Goal: Check status: Check status

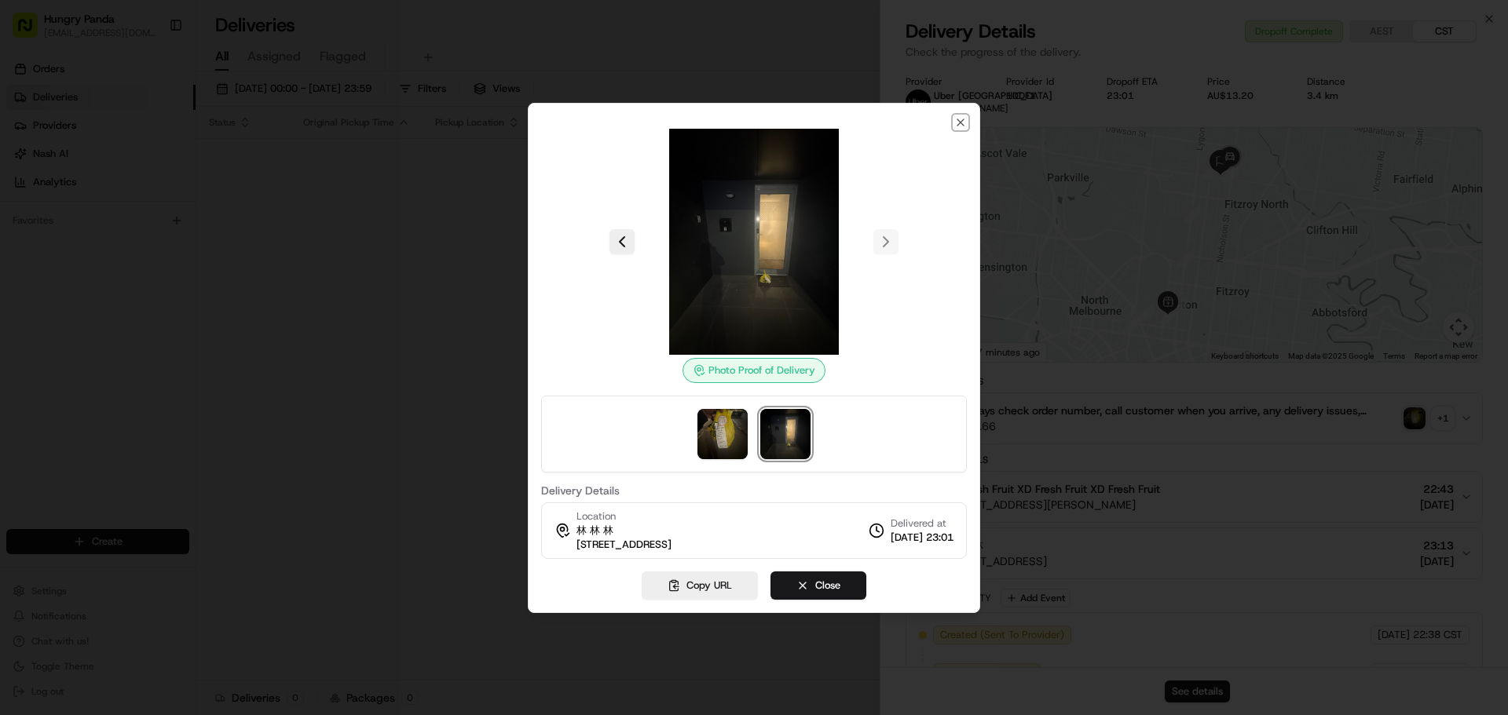
click at [956, 116] on icon "button" at bounding box center [960, 122] width 13 height 13
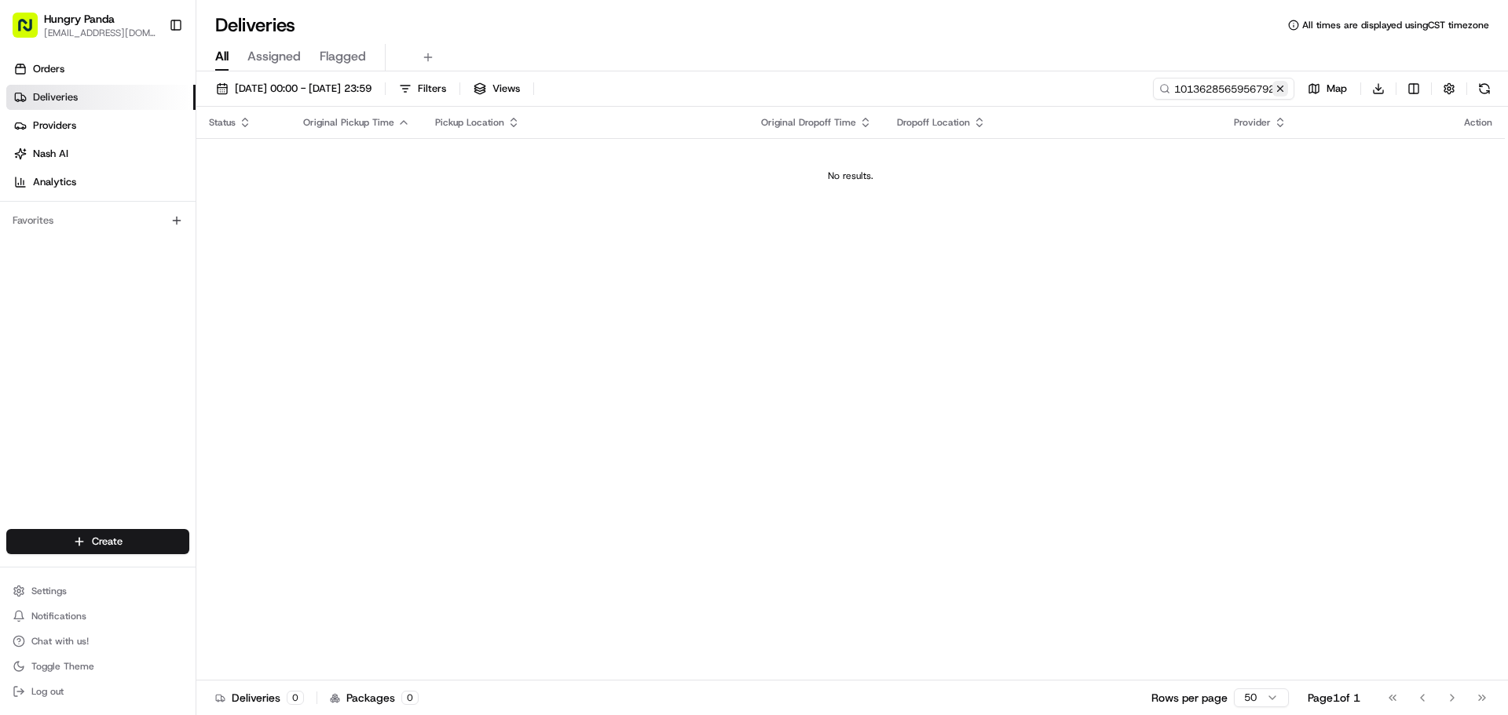
click at [1276, 94] on button at bounding box center [1280, 89] width 16 height 16
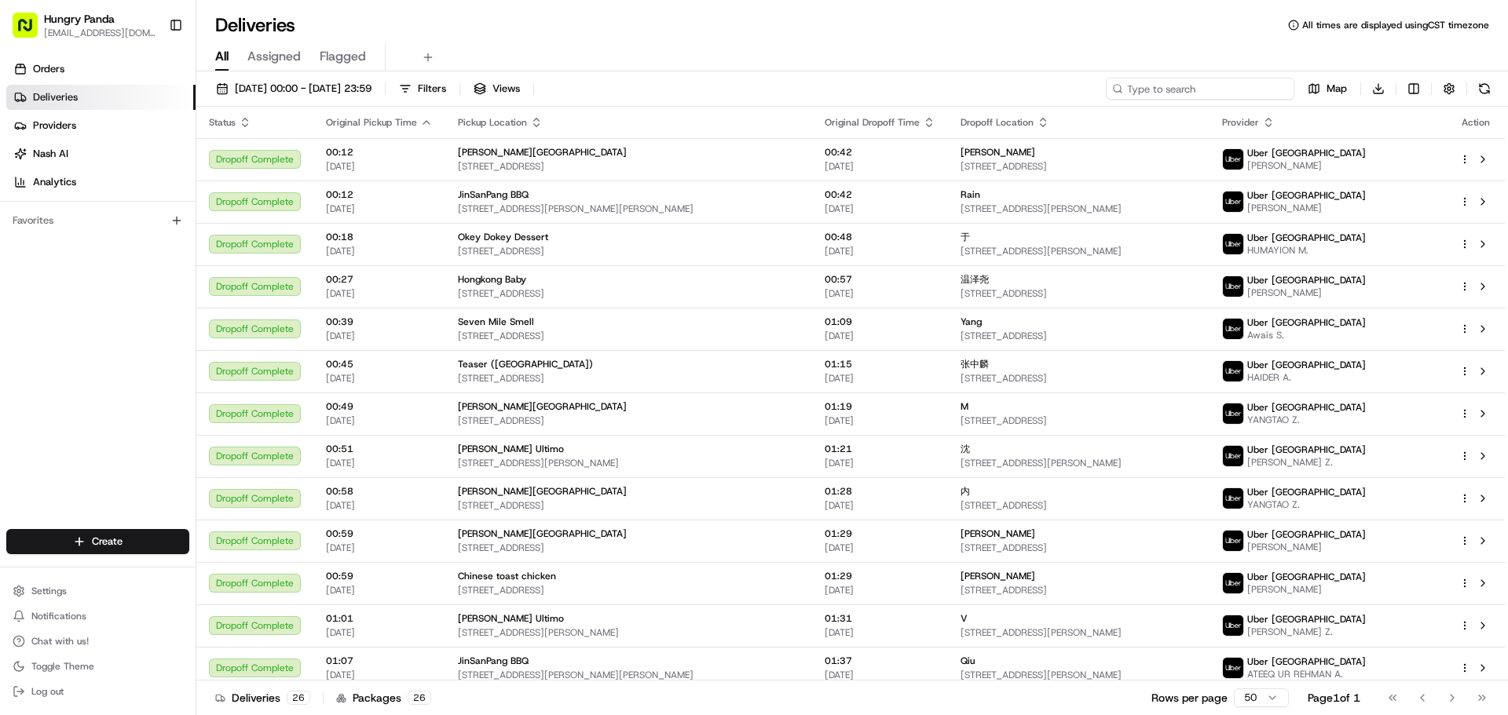
paste input "502369021515173894924"
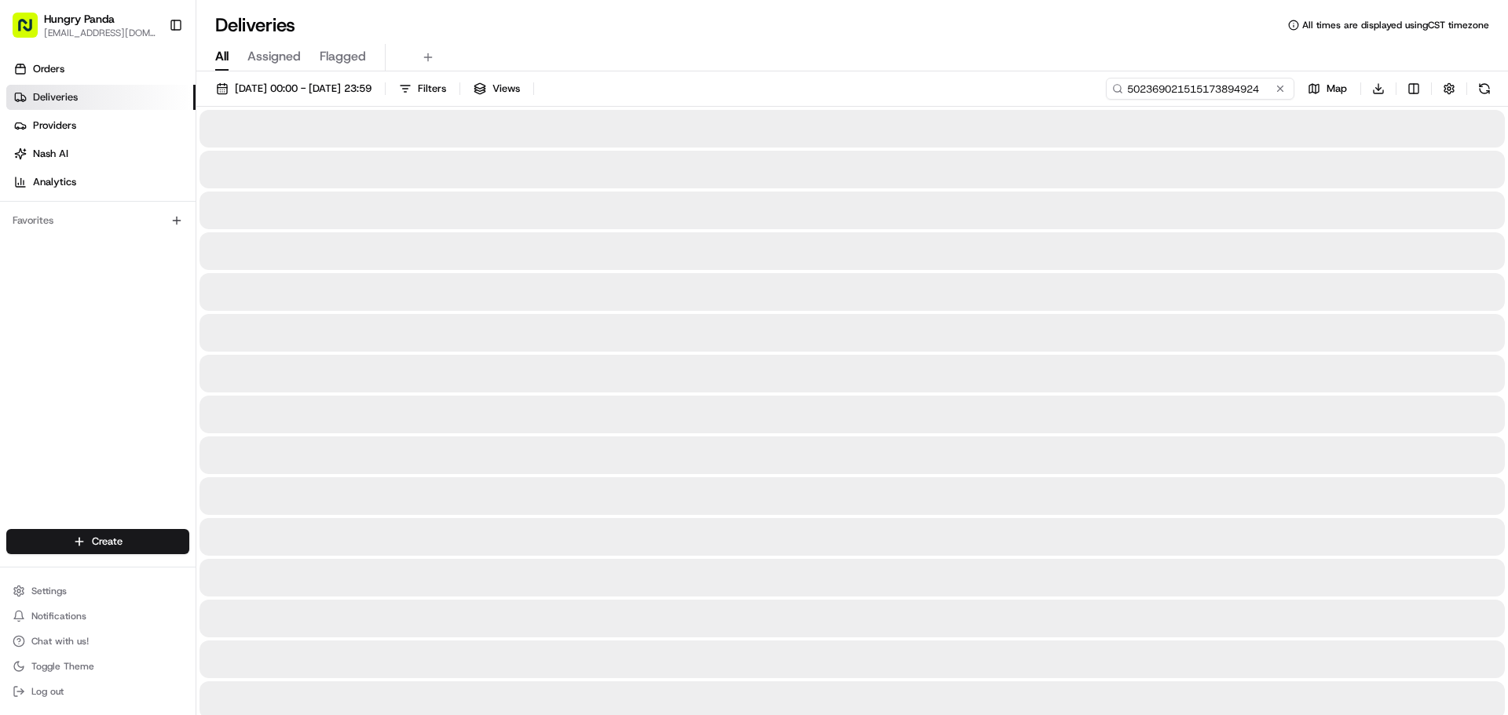
type input "502369021515173894924"
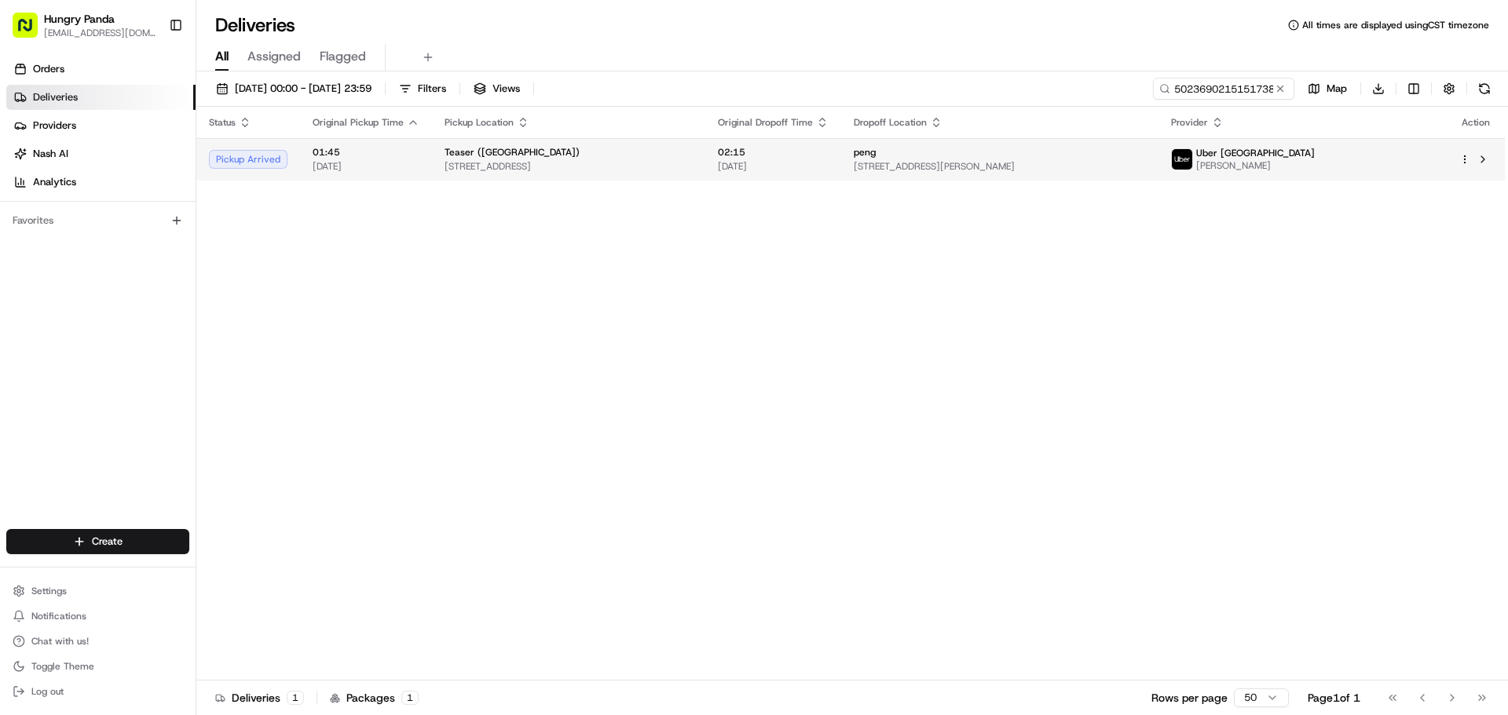
drag, startPoint x: 1157, startPoint y: 199, endPoint x: 1106, endPoint y: 175, distance: 56.5
click at [1121, 175] on div "Status Original Pickup Time Pickup Location Original Dropoff Time Dropoff Locat…" at bounding box center [850, 394] width 1308 height 574
click at [1094, 174] on td "peng [STREET_ADDRESS][PERSON_NAME]" at bounding box center [999, 159] width 317 height 42
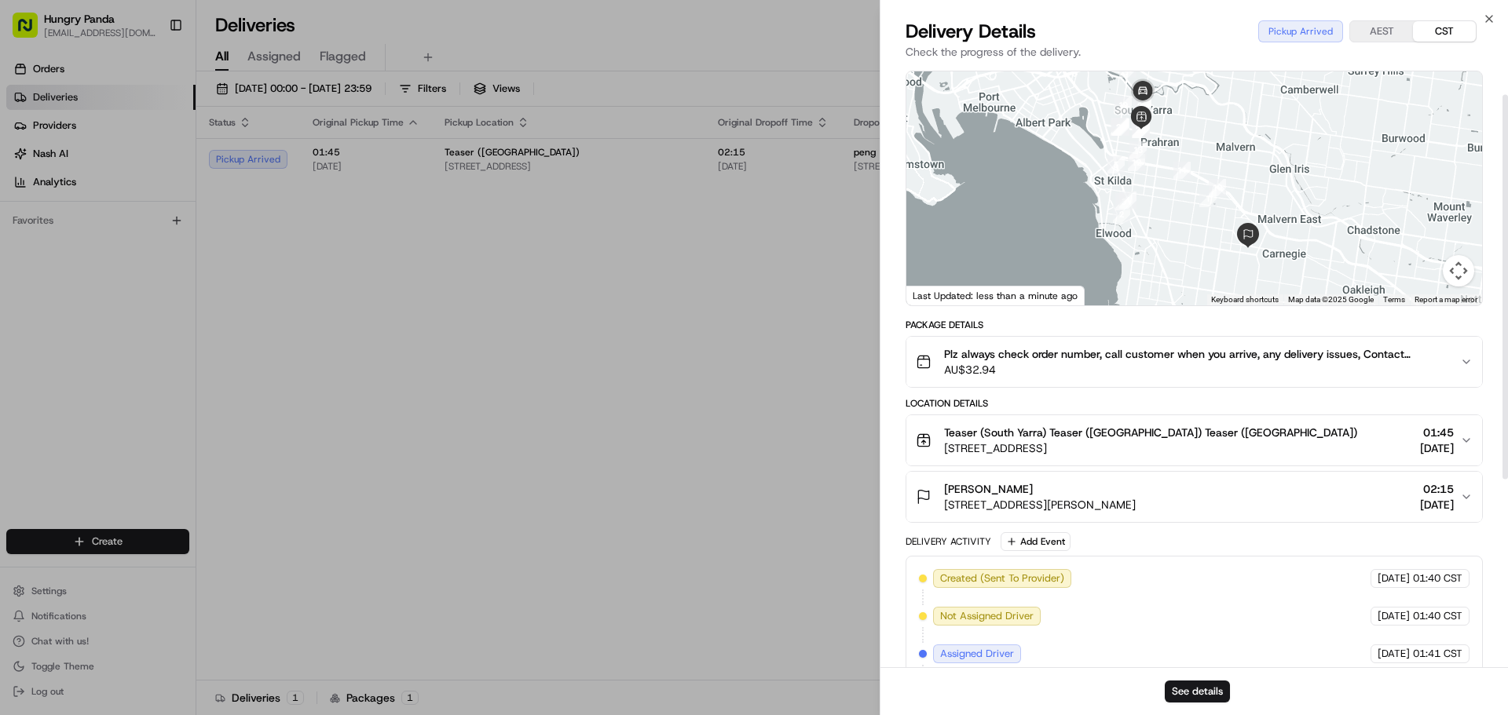
scroll to position [79, 0]
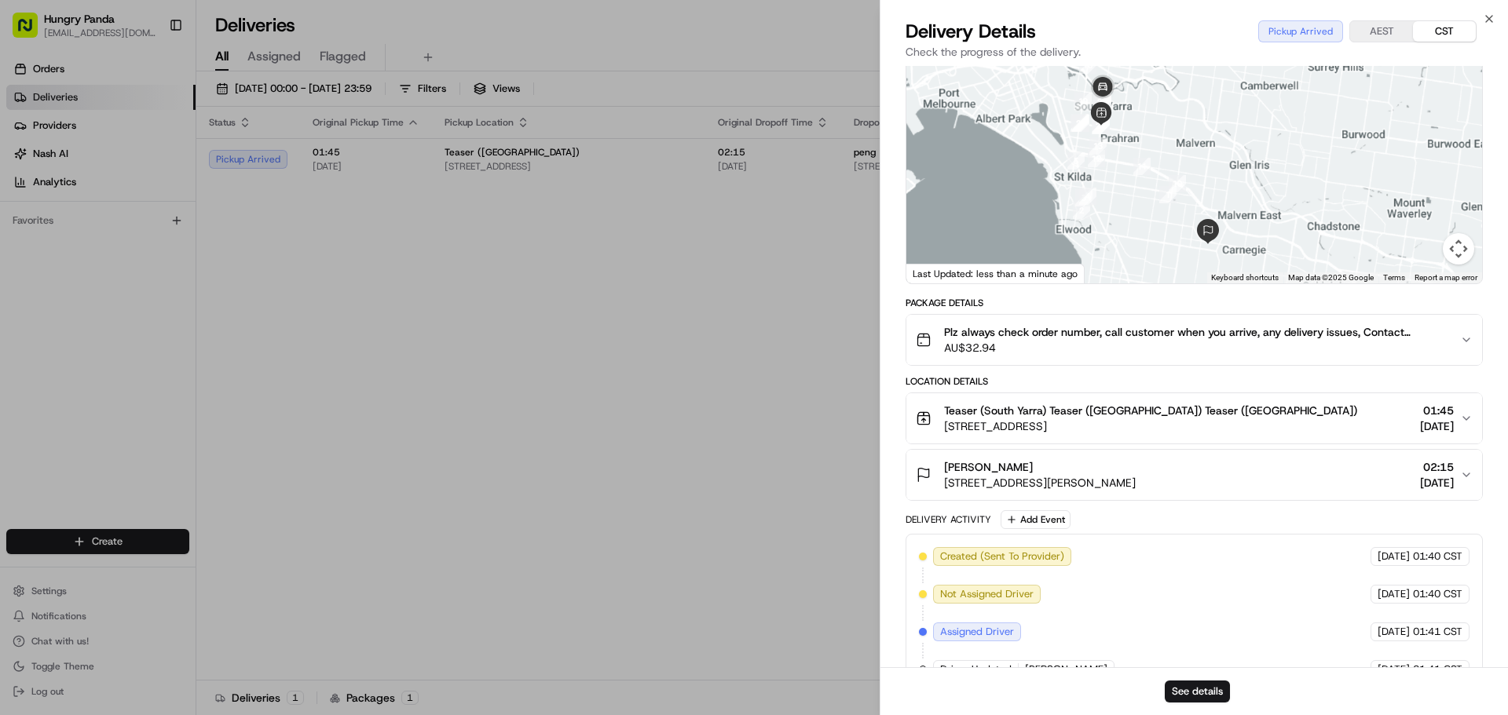
drag, startPoint x: 1145, startPoint y: 186, endPoint x: 1080, endPoint y: 268, distance: 104.5
click at [1145, 266] on div at bounding box center [1194, 166] width 576 height 234
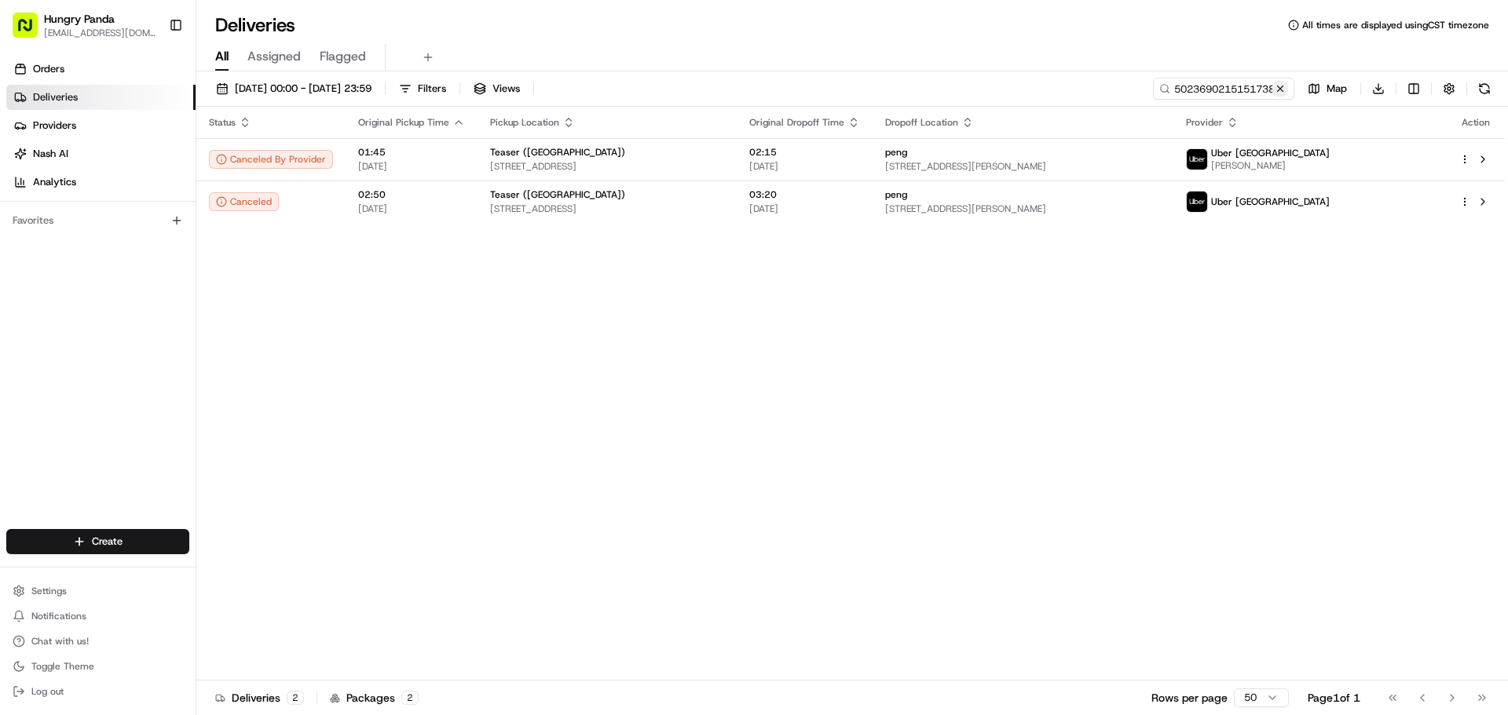
click at [1282, 91] on button at bounding box center [1280, 89] width 16 height 16
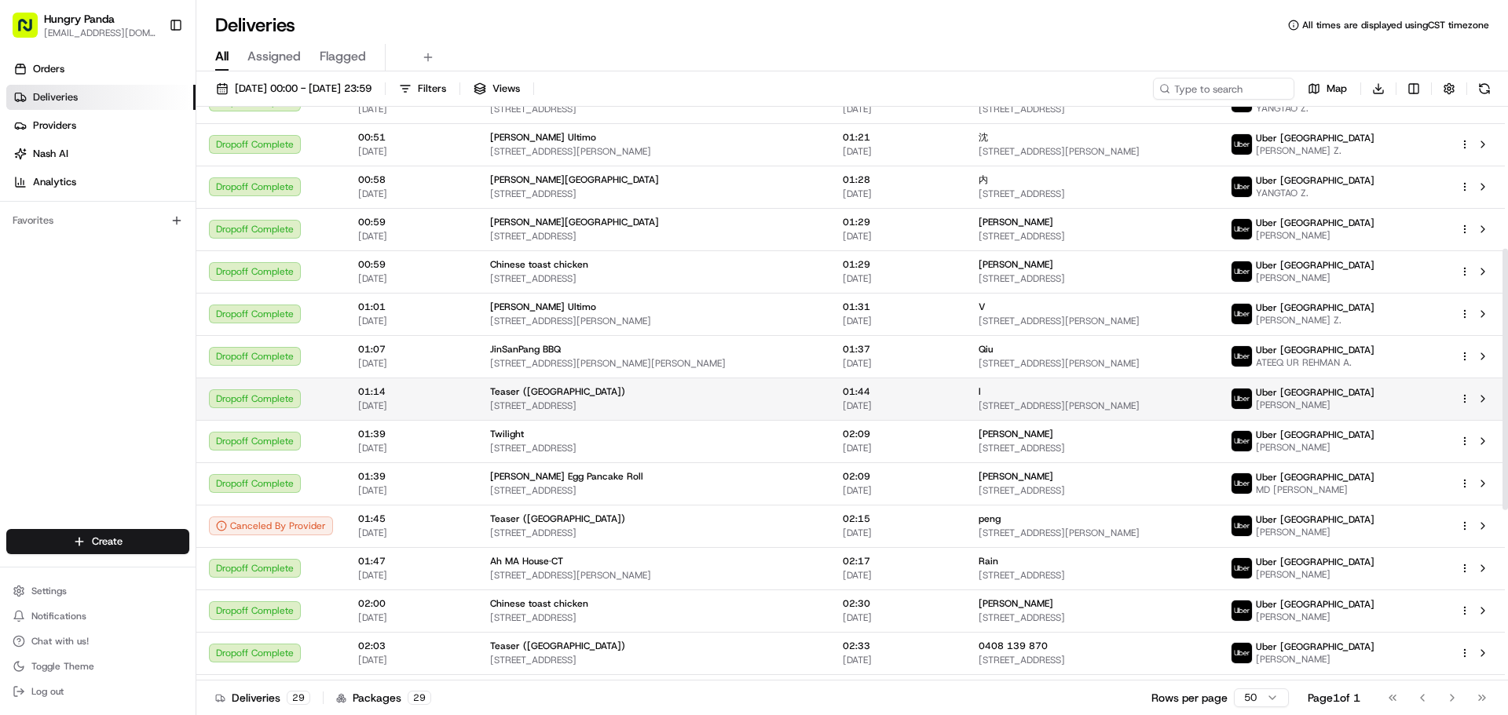
scroll to position [314, 0]
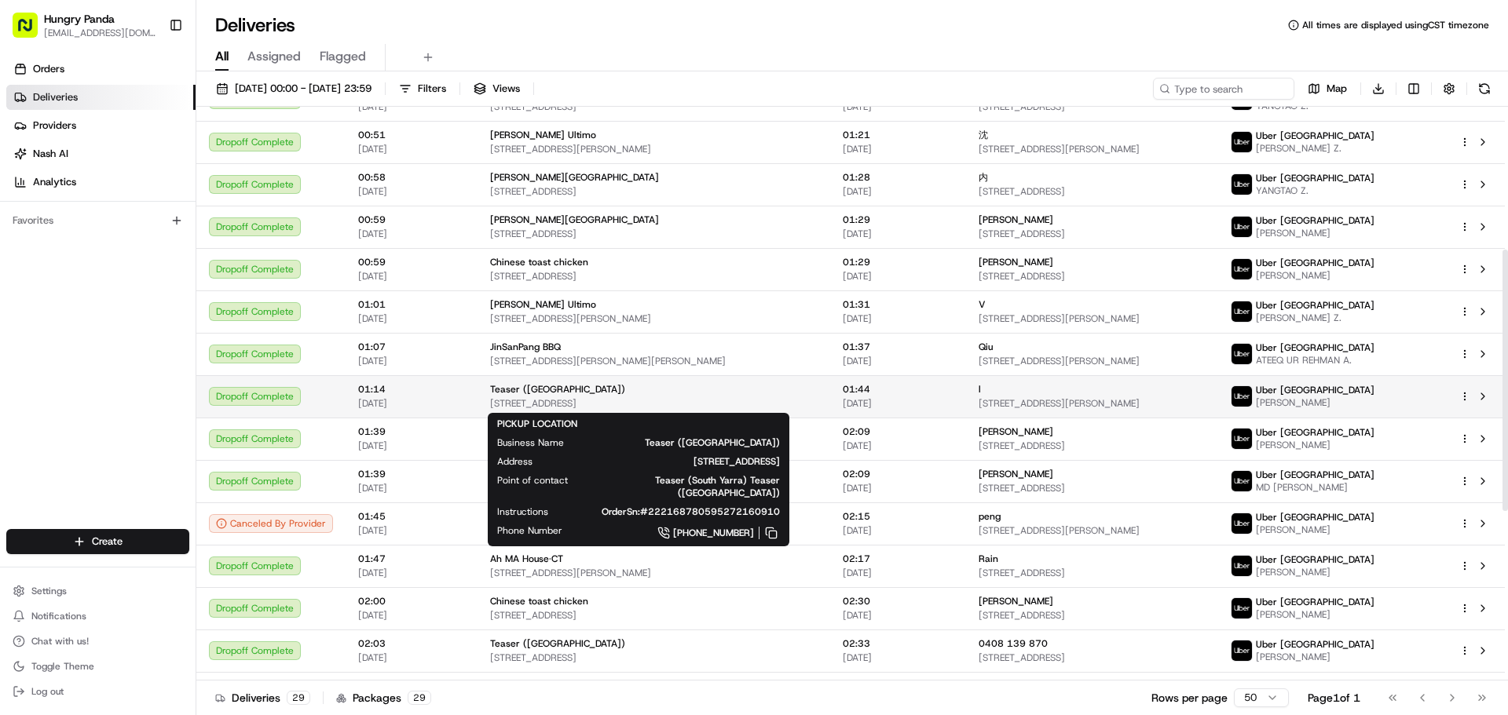
click at [605, 389] on div "Teaser ([GEOGRAPHIC_DATA])" at bounding box center [653, 389] width 327 height 13
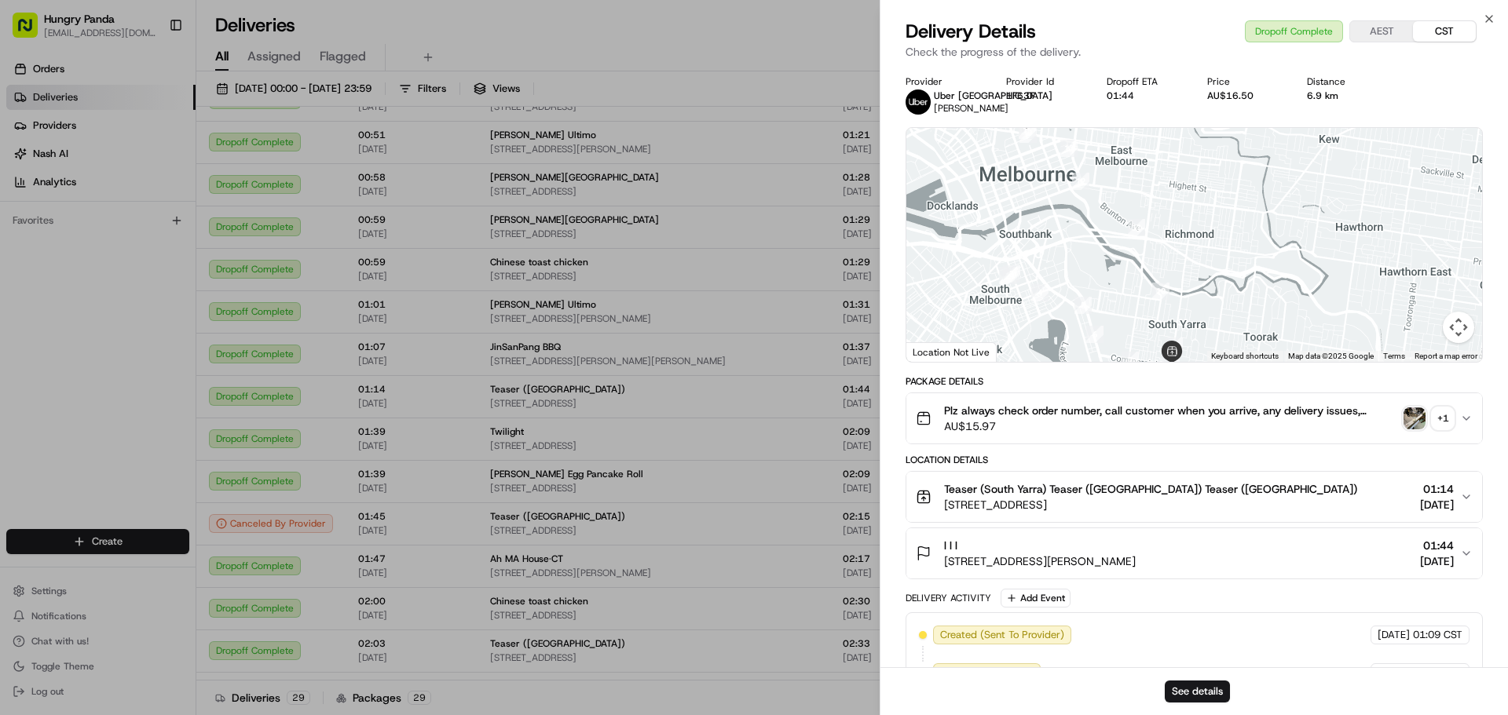
click at [1411, 430] on img "button" at bounding box center [1414, 419] width 22 height 22
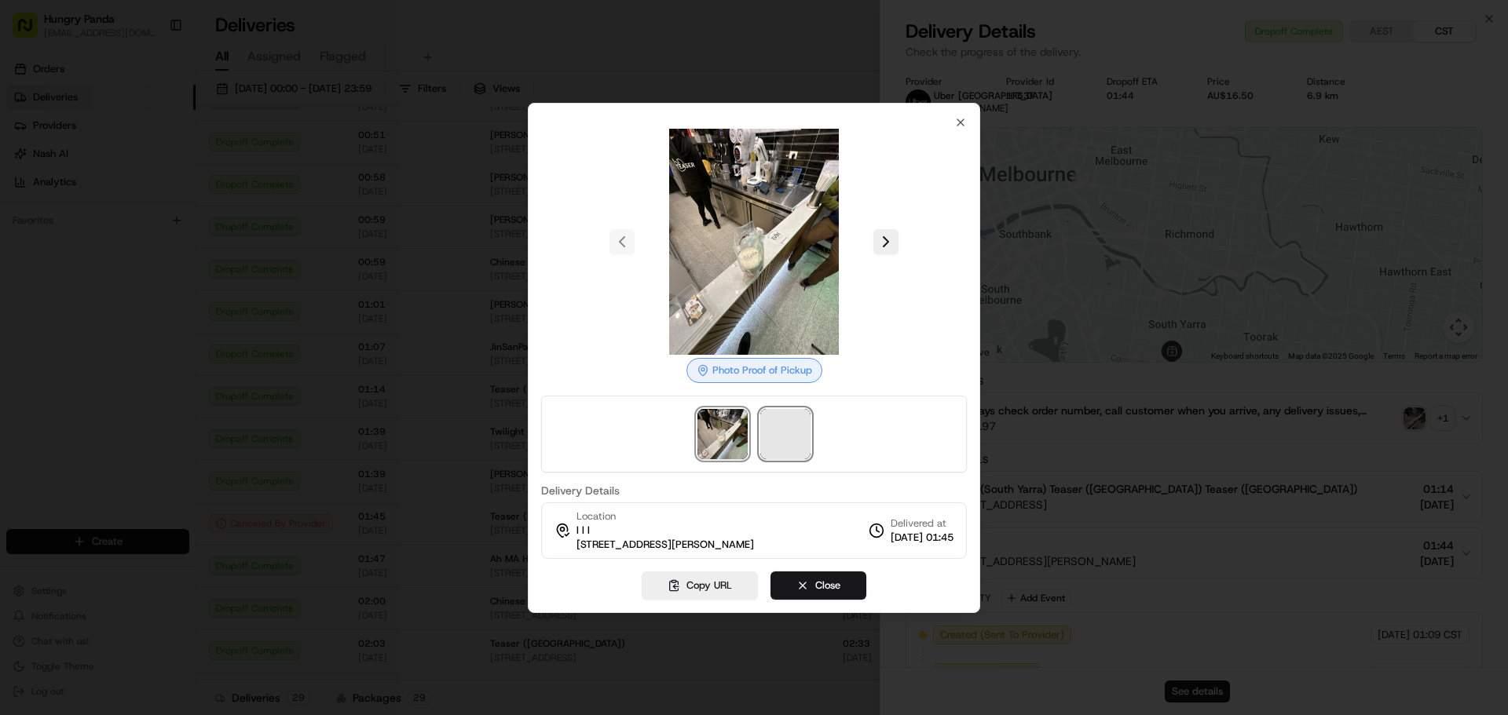
click at [782, 435] on span at bounding box center [785, 434] width 50 height 50
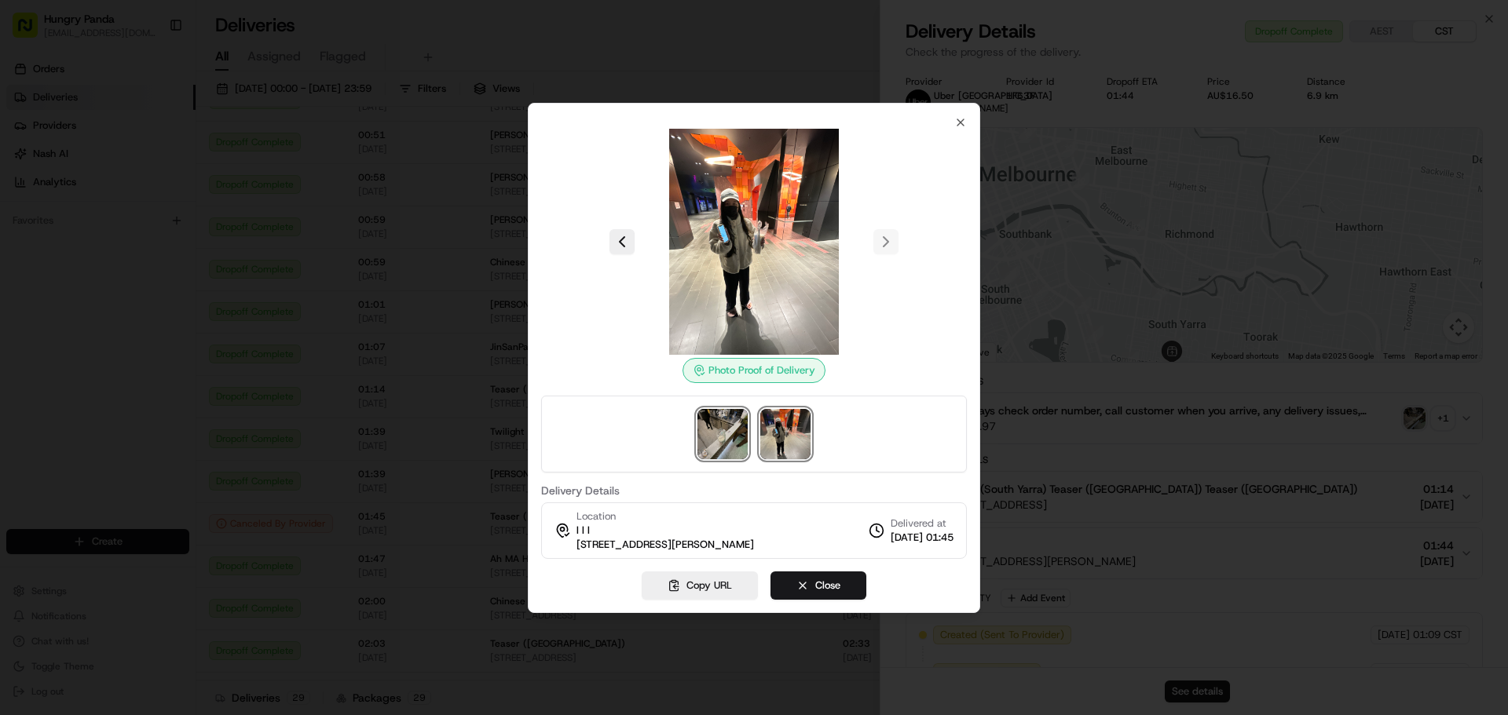
click at [735, 431] on img at bounding box center [722, 434] width 50 height 50
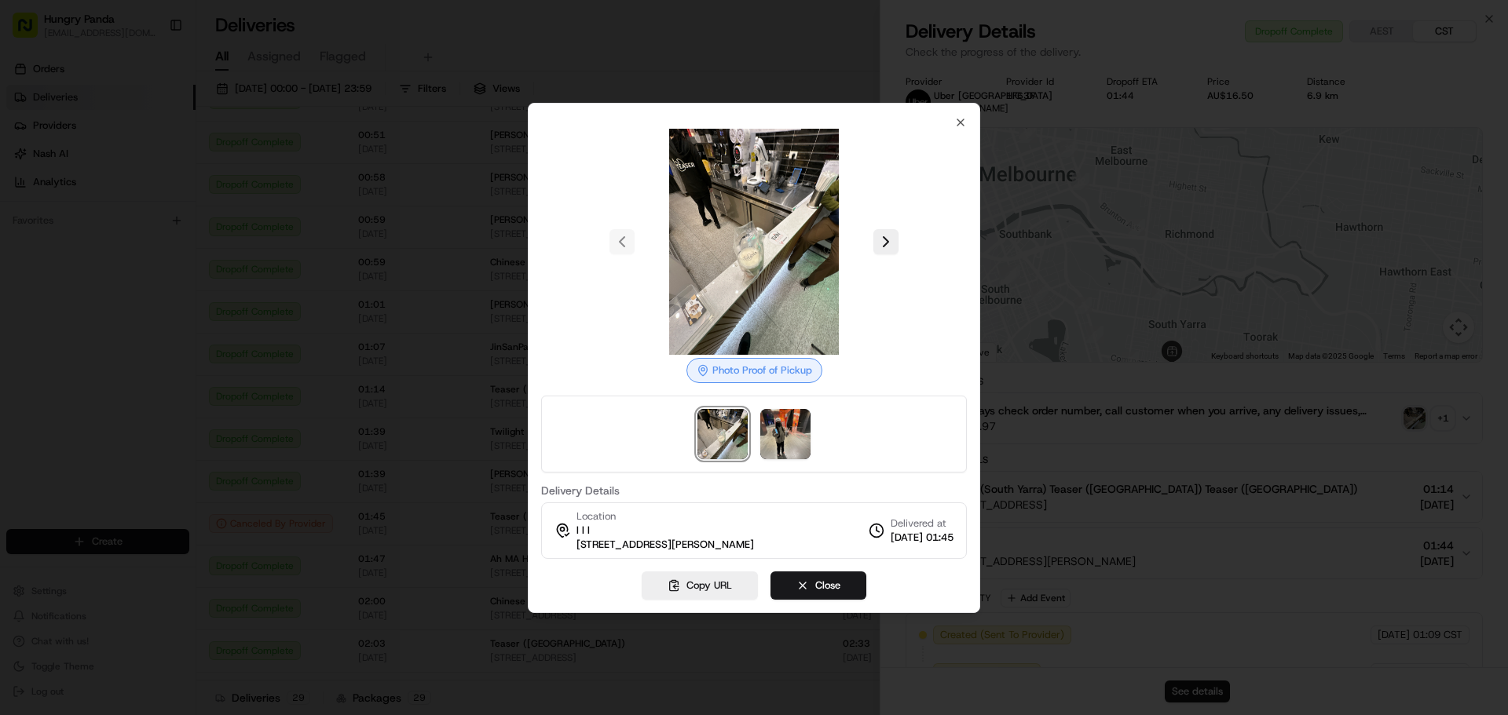
click at [1173, 403] on div at bounding box center [754, 357] width 1508 height 715
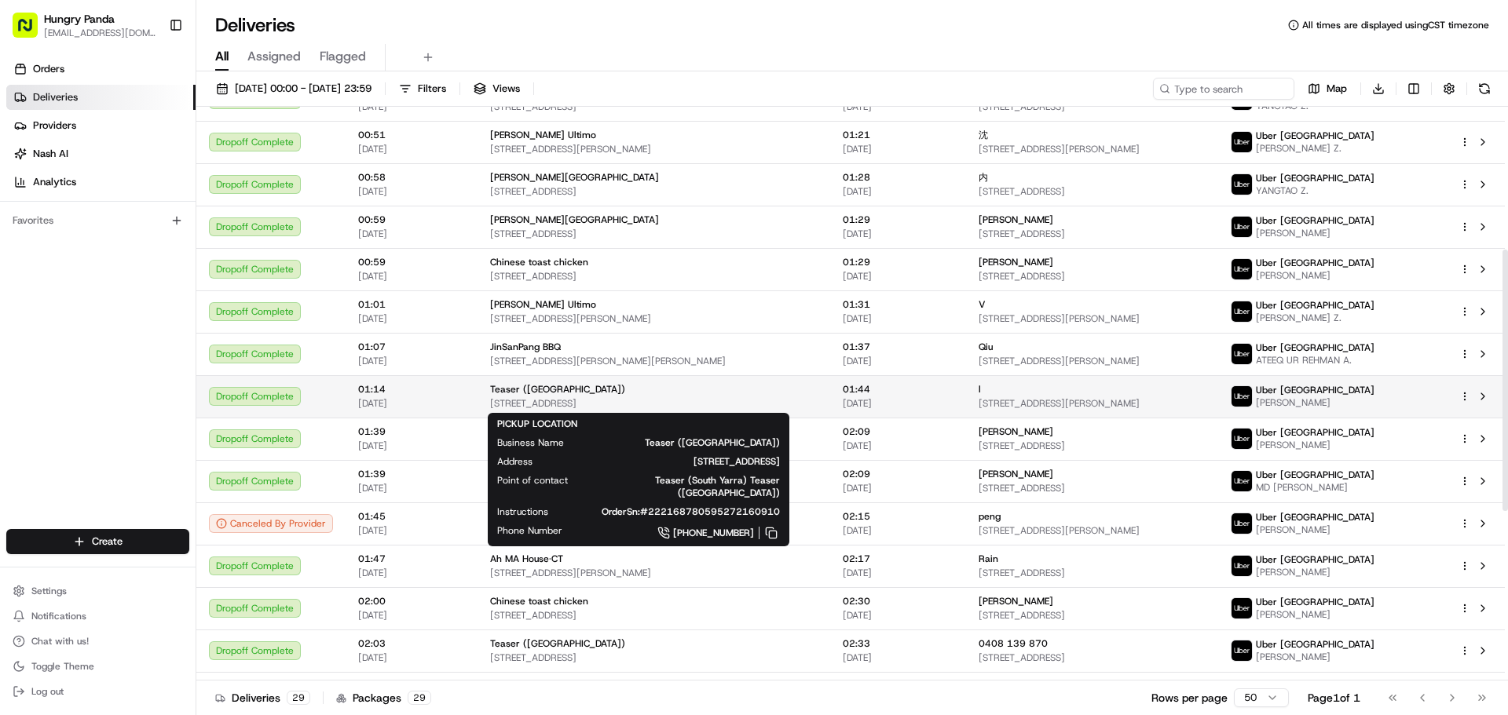
click at [554, 399] on span "[STREET_ADDRESS]" at bounding box center [653, 403] width 327 height 13
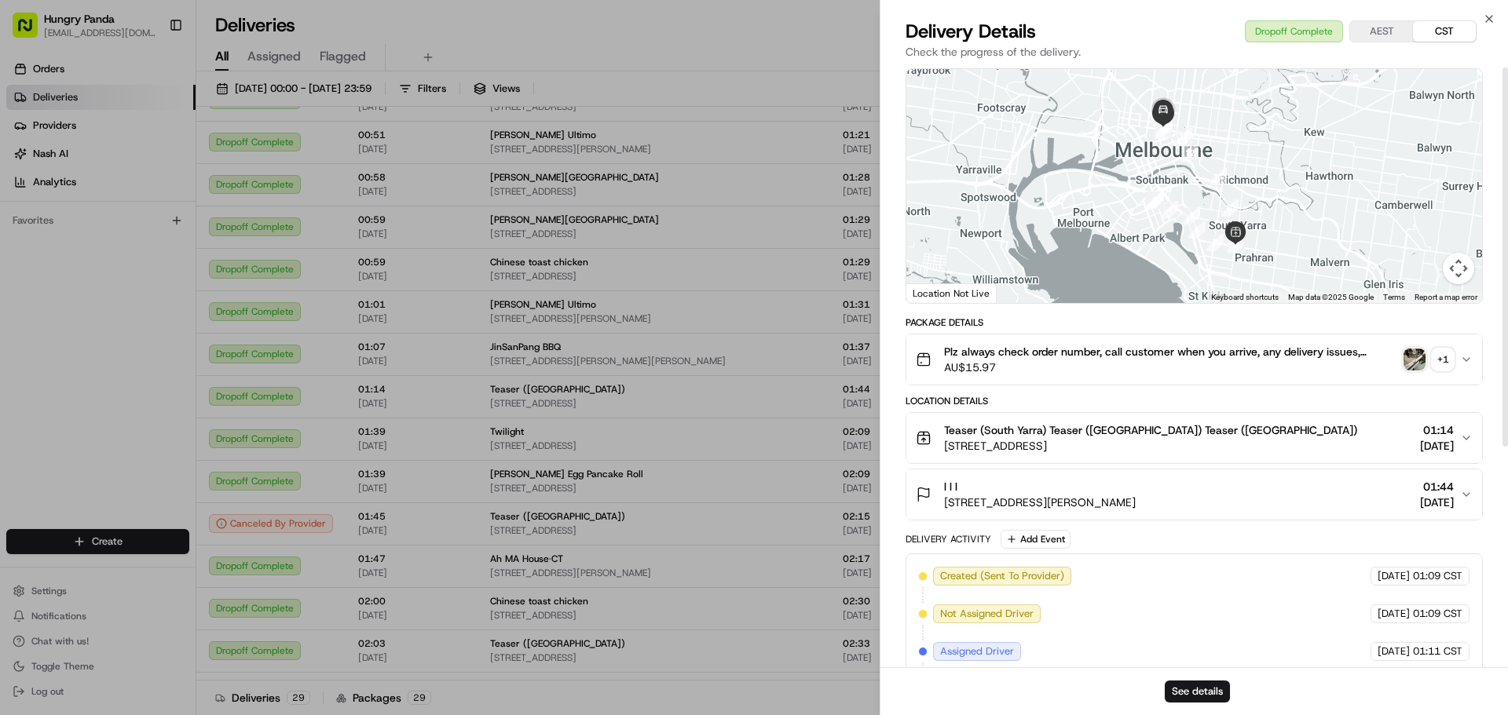
scroll to position [0, 0]
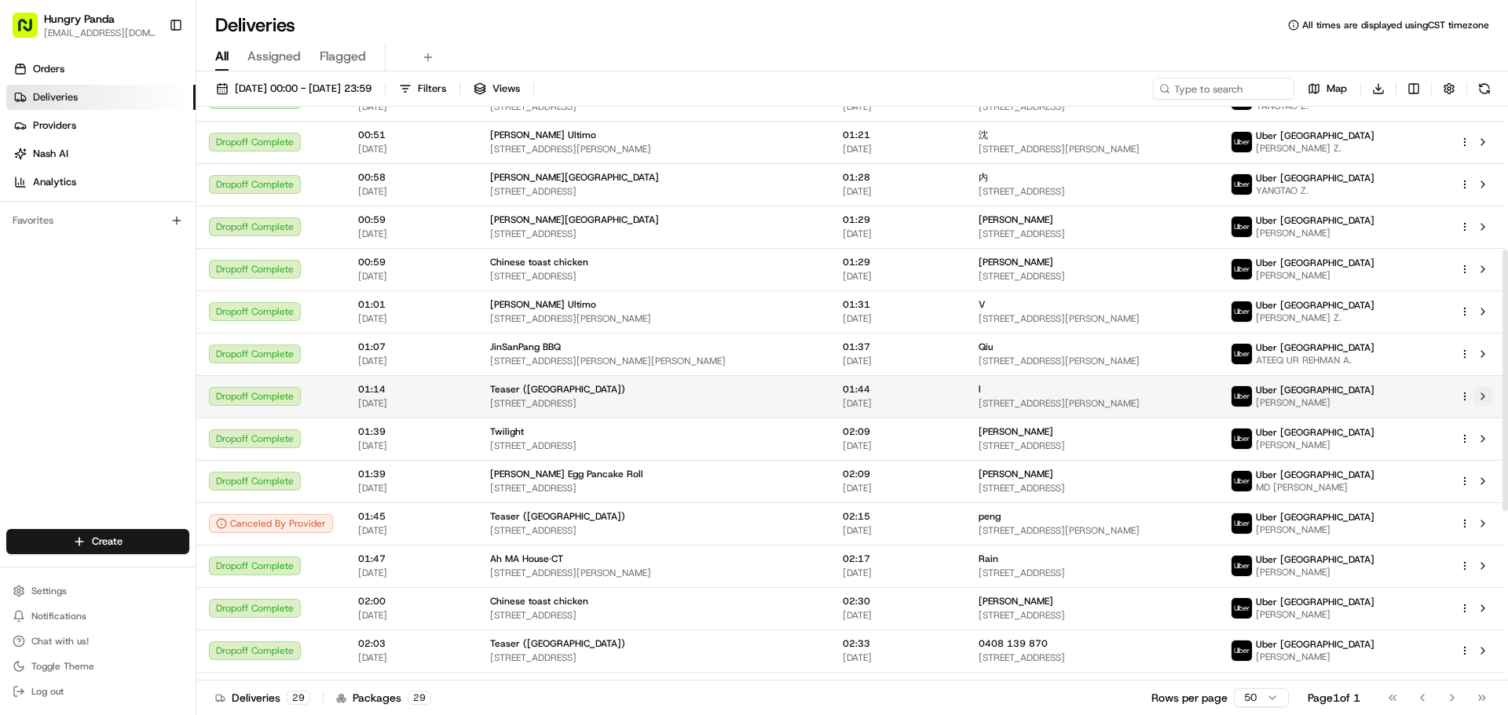
click at [1483, 397] on button at bounding box center [1482, 396] width 19 height 19
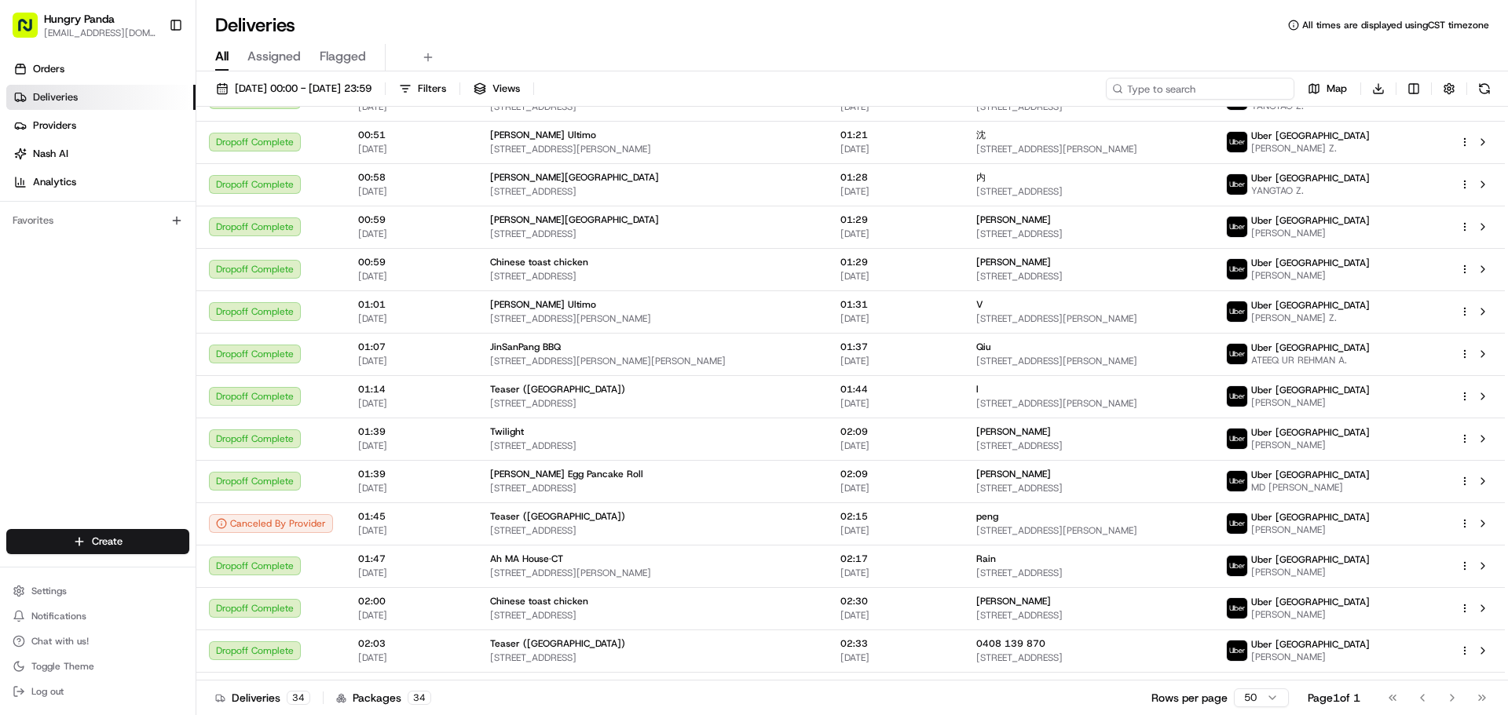
paste input "003369415515173357448"
type input "003369415515173357448"
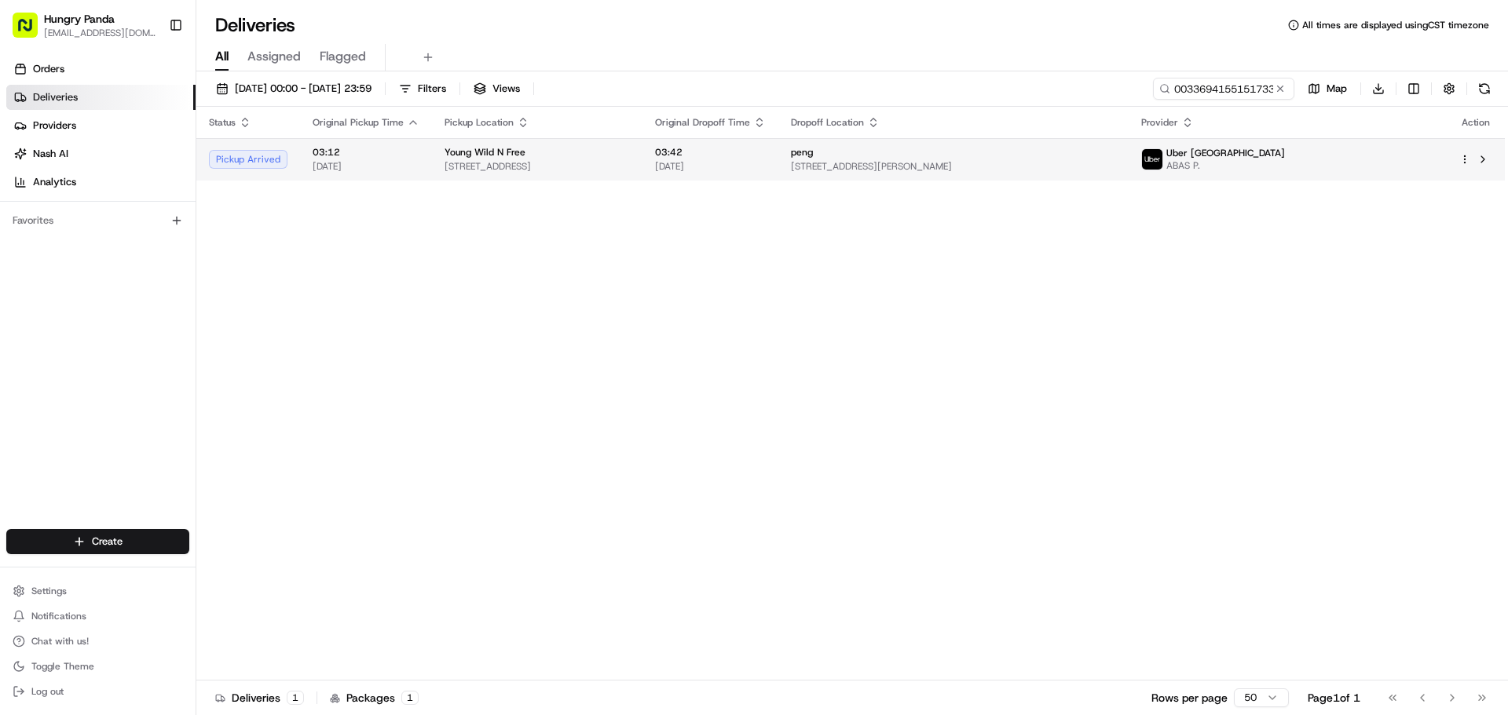
click at [1057, 167] on span "[STREET_ADDRESS][PERSON_NAME]" at bounding box center [953, 166] width 325 height 13
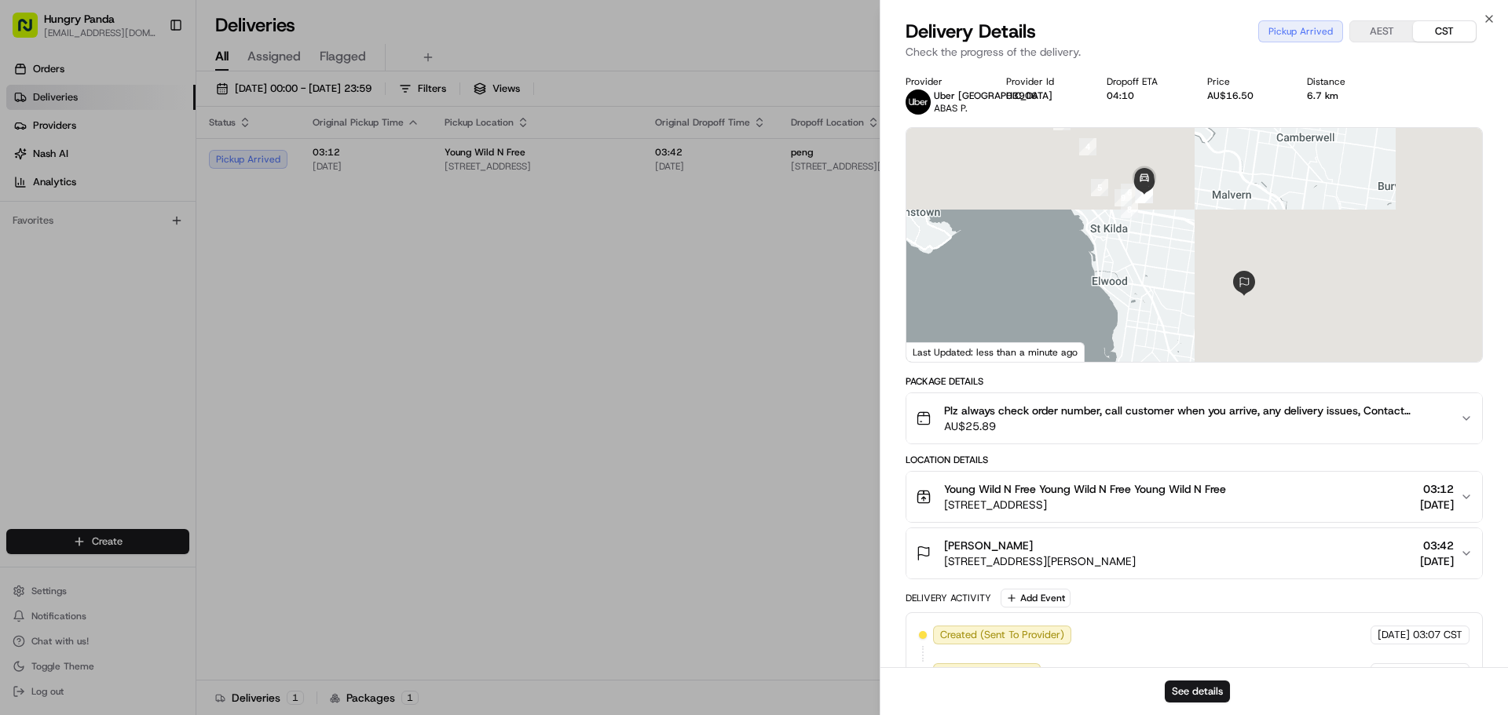
click at [1459, 411] on div "Plz always check order number, call customer when you arrive, any delivery issu…" at bounding box center [1188, 418] width 544 height 31
